Goal: Navigation & Orientation: Find specific page/section

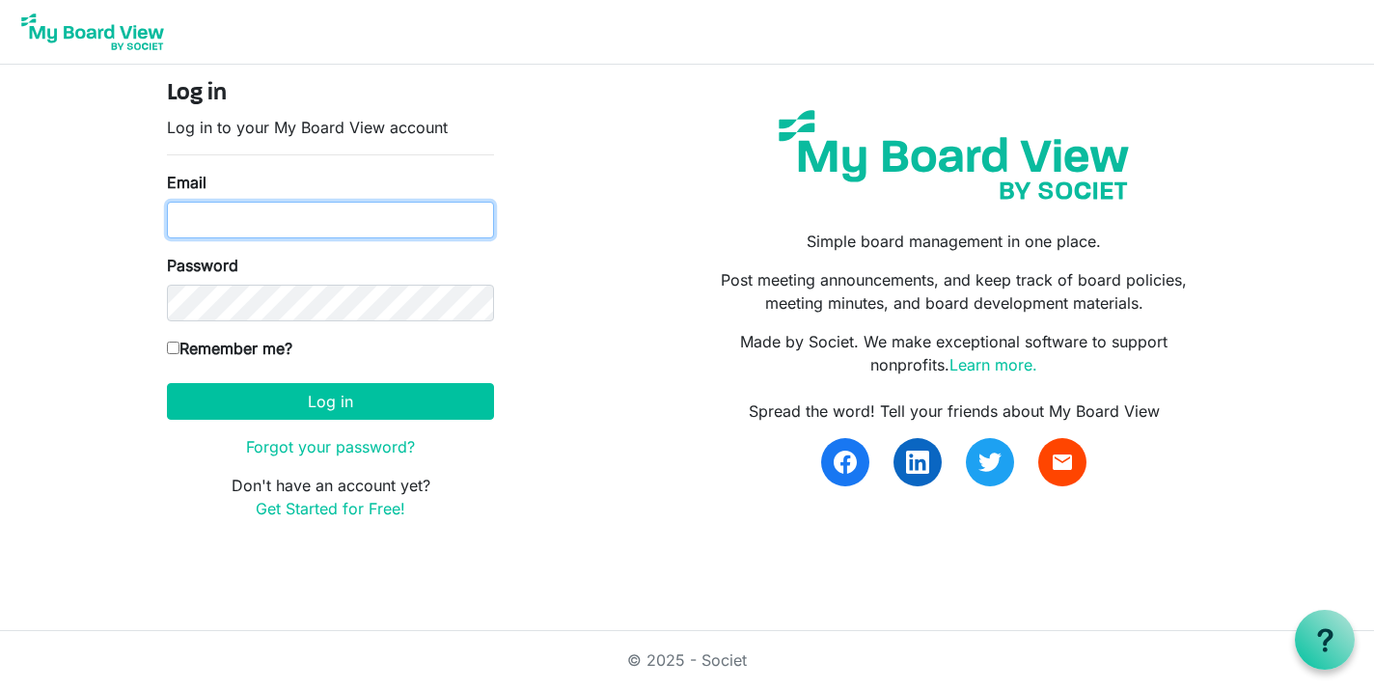
type input "[EMAIL_ADDRESS][DOMAIN_NAME]"
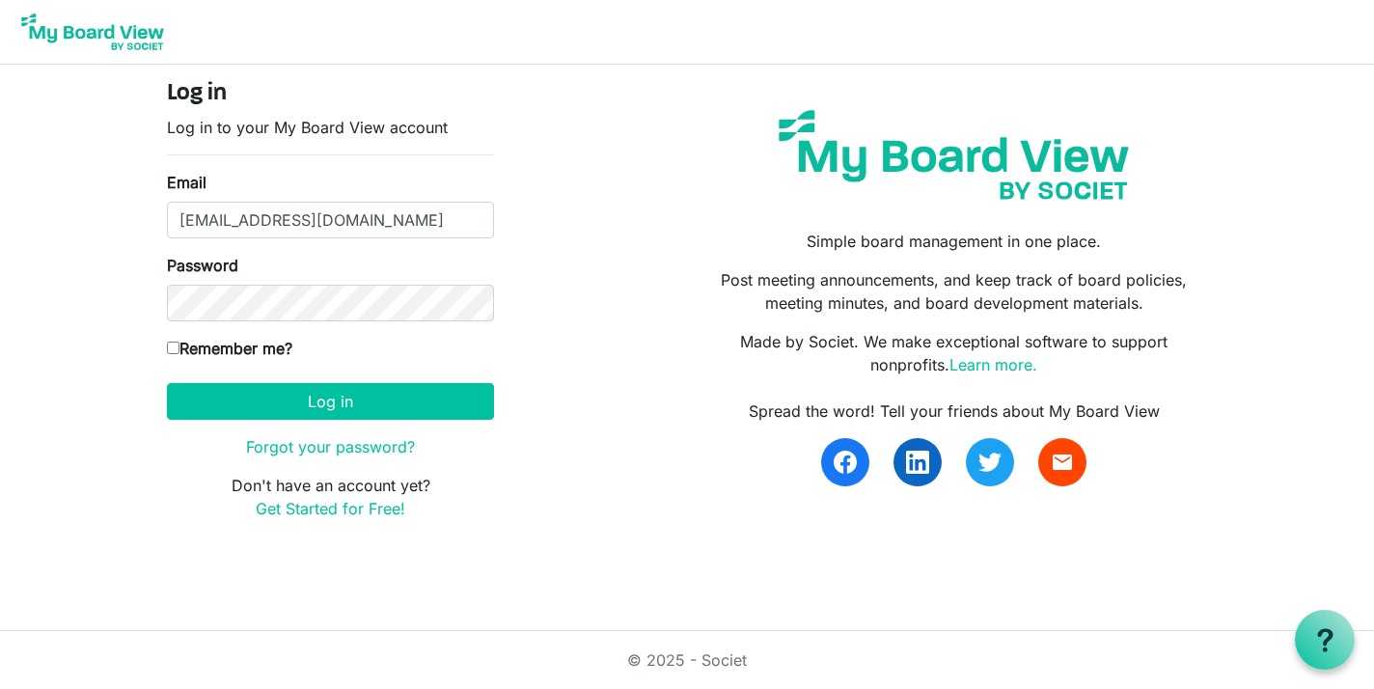
click at [137, 365] on div "Log in Log in to your My Board View account Email [EMAIL_ADDRESS][DOMAIN_NAME] …" at bounding box center [687, 308] width 1100 height 486
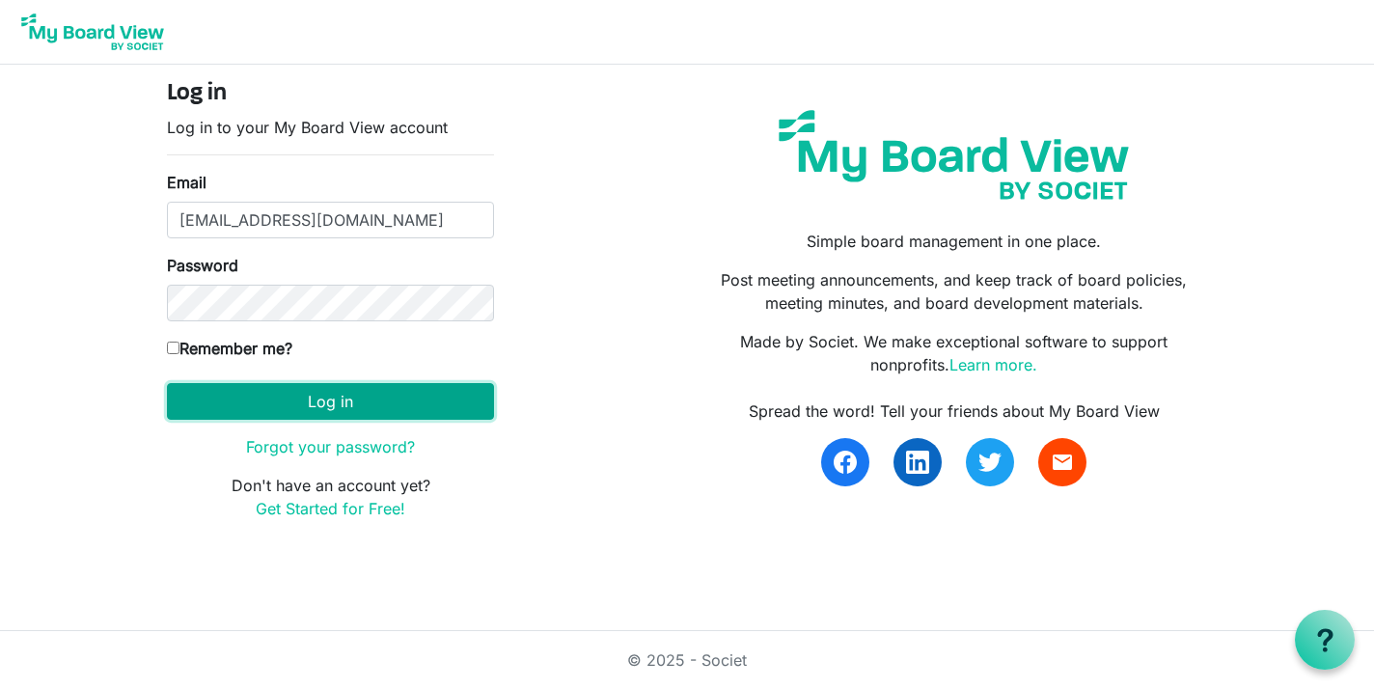
click at [284, 402] on button "Log in" at bounding box center [330, 401] width 327 height 37
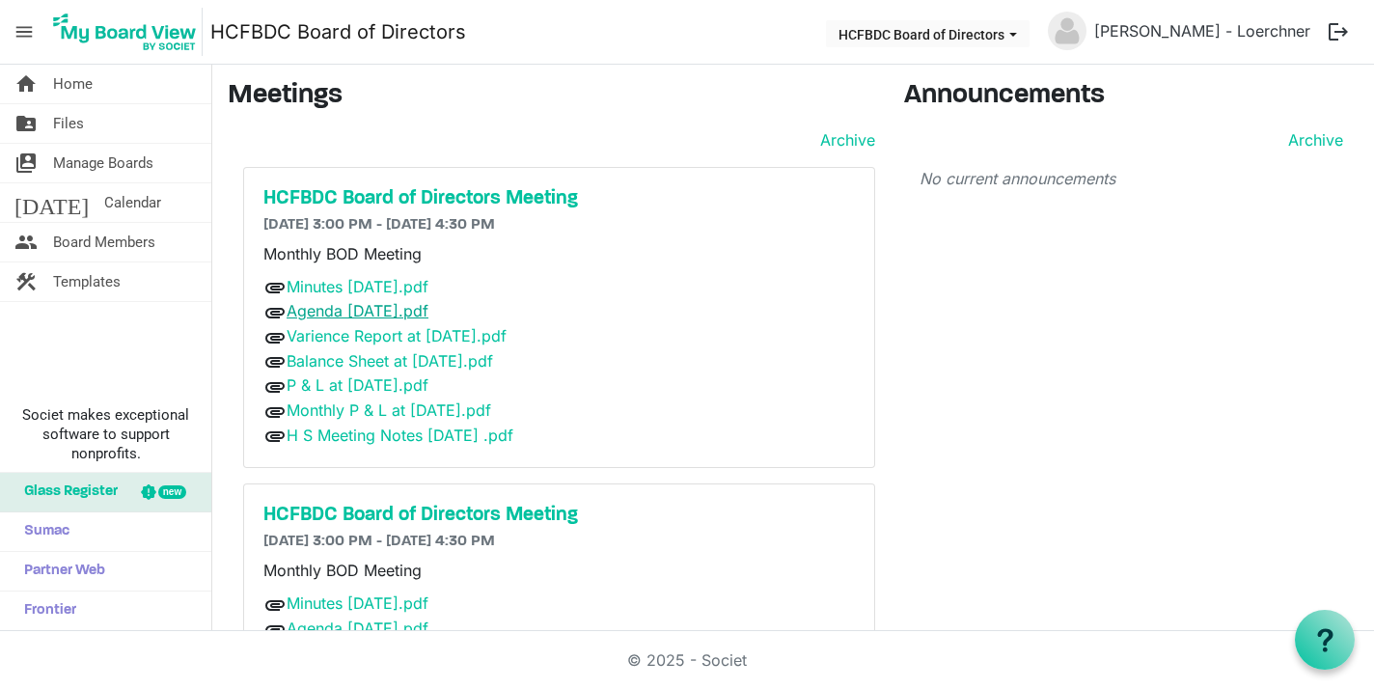
click at [364, 311] on link "Agenda [DATE].pdf" at bounding box center [358, 310] width 142 height 19
click at [383, 309] on link "Agenda [DATE].pdf" at bounding box center [358, 310] width 142 height 19
click at [378, 289] on link "Minutes [DATE].pdf" at bounding box center [358, 286] width 142 height 19
